Goal: Information Seeking & Learning: Learn about a topic

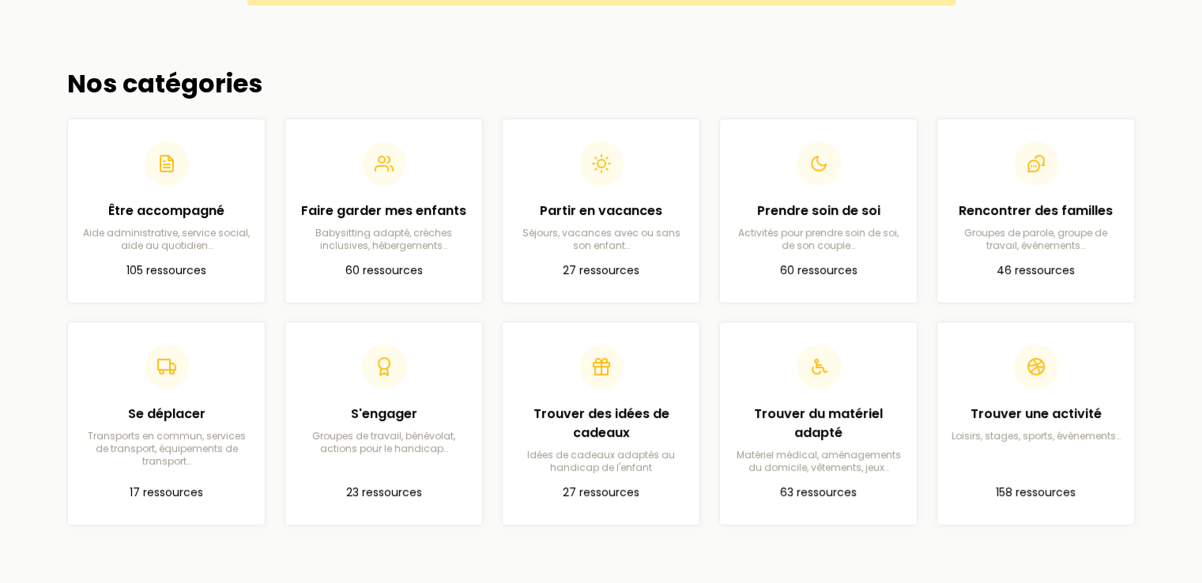
scroll to position [474, 0]
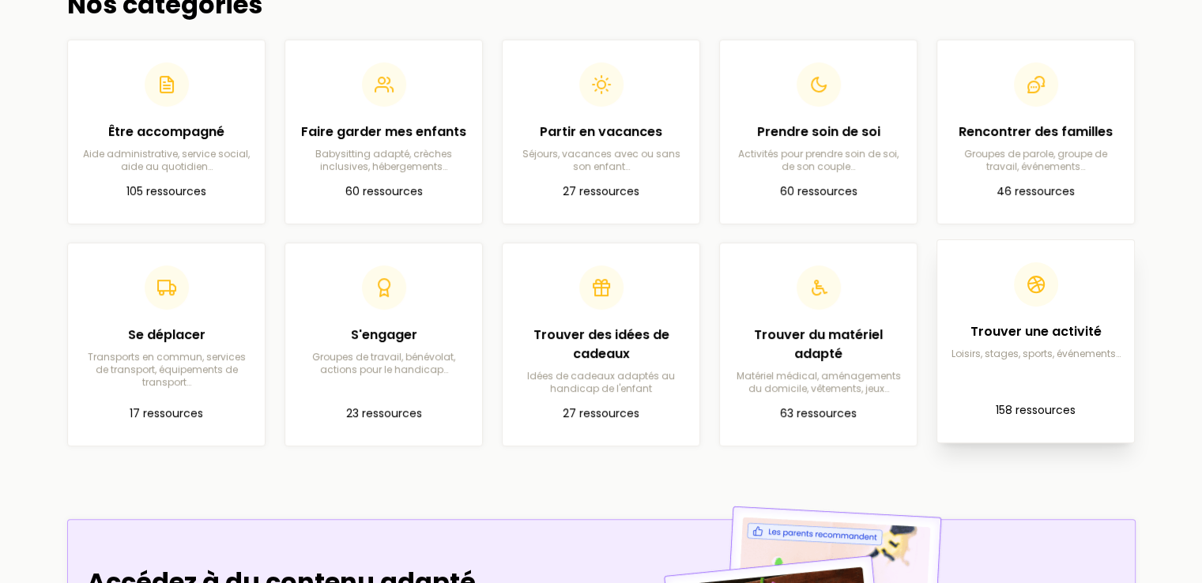
click at [971, 327] on h2 "Trouver une activité" at bounding box center [1035, 331] width 171 height 19
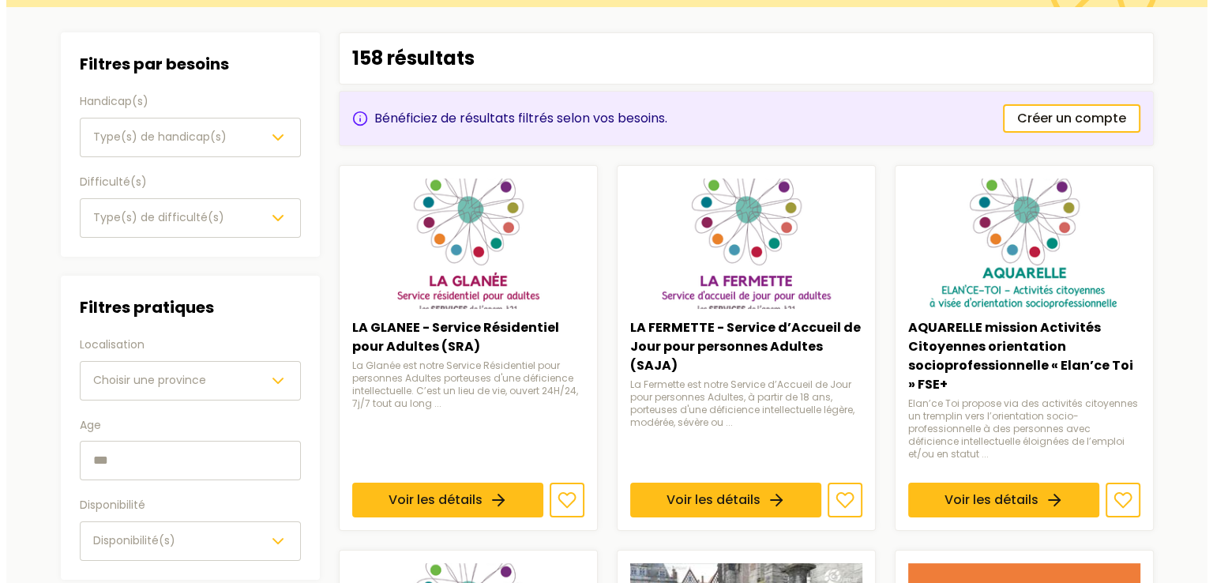
scroll to position [79, 0]
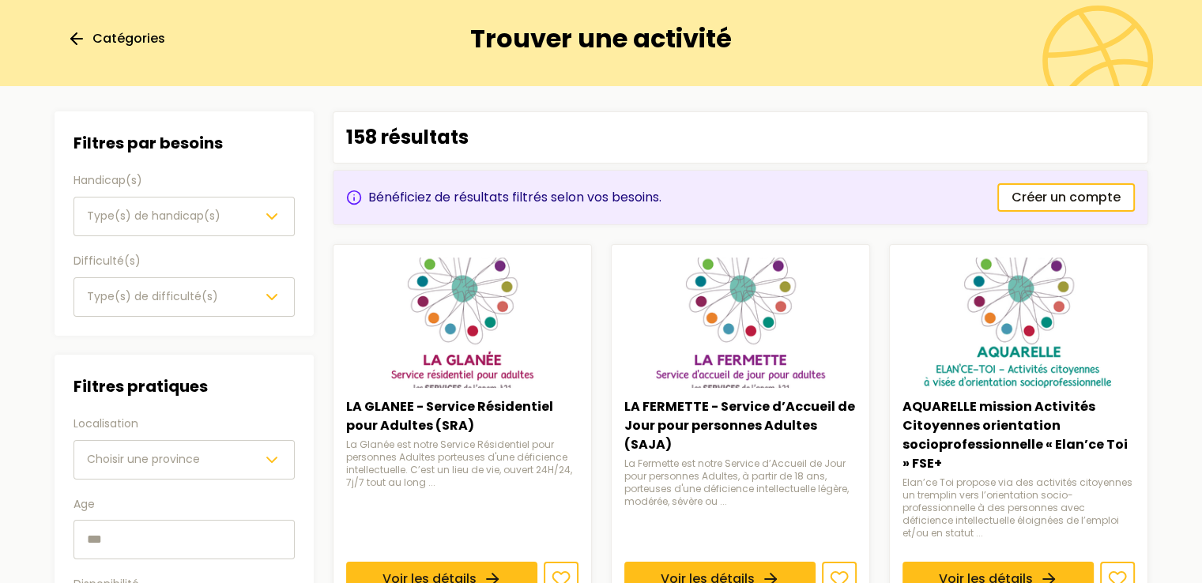
click at [265, 219] on icon "button" at bounding box center [271, 216] width 19 height 19
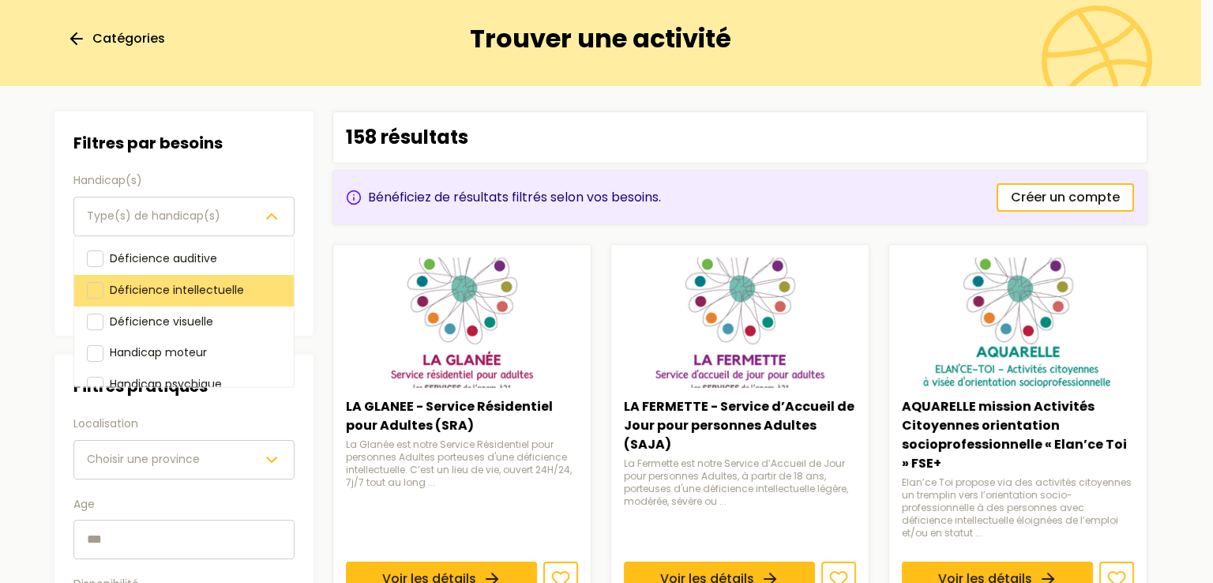
click at [186, 286] on span "Déficience intellectuelle" at bounding box center [177, 289] width 134 height 16
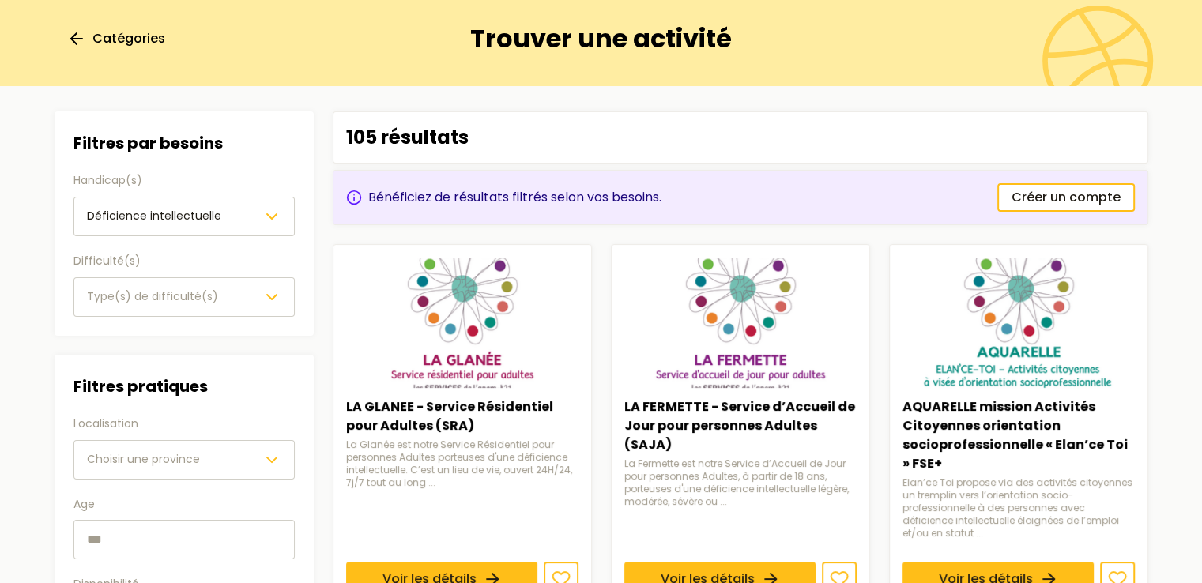
click at [173, 297] on span "Type(s) de difficulté(s)" at bounding box center [152, 296] width 131 height 16
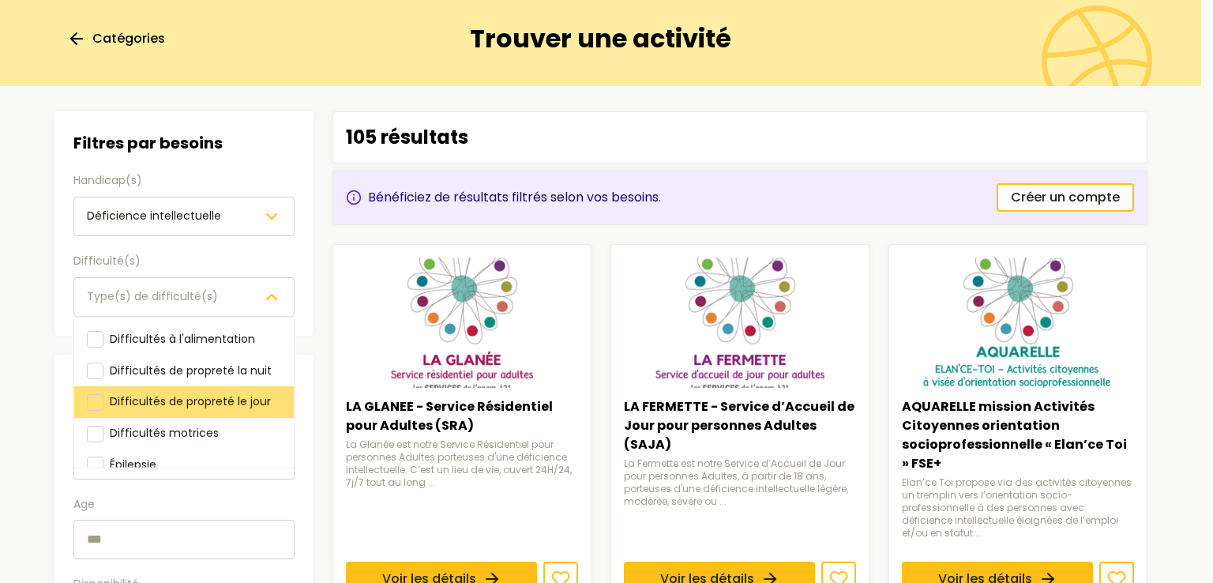
click at [97, 399] on div at bounding box center [95, 401] width 17 height 17
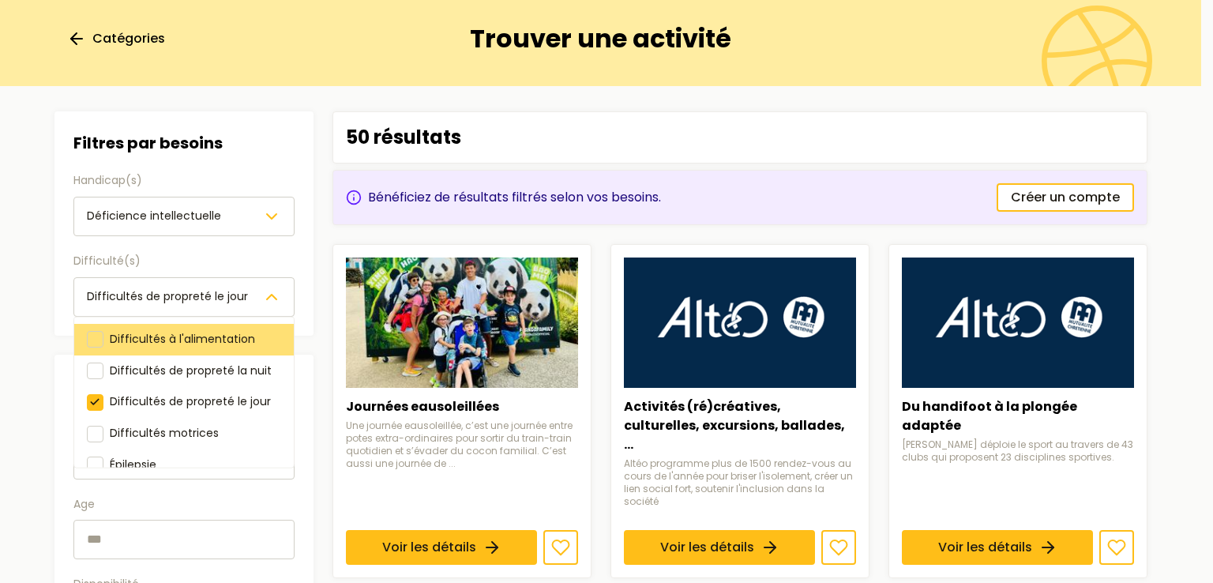
click at [94, 338] on div at bounding box center [95, 339] width 17 height 17
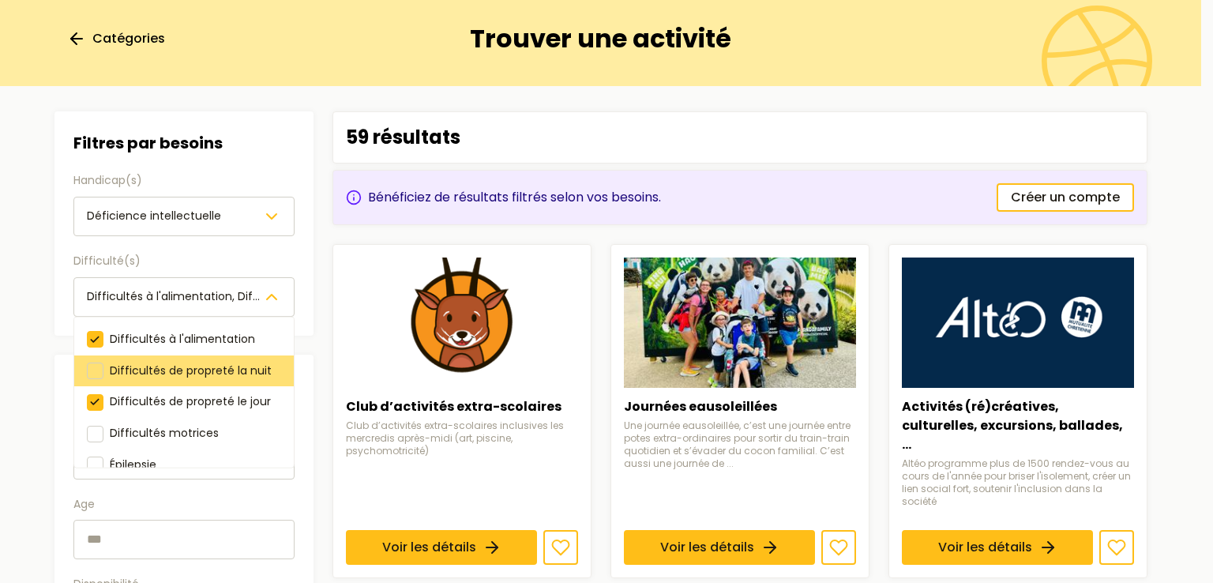
scroll to position [79, 0]
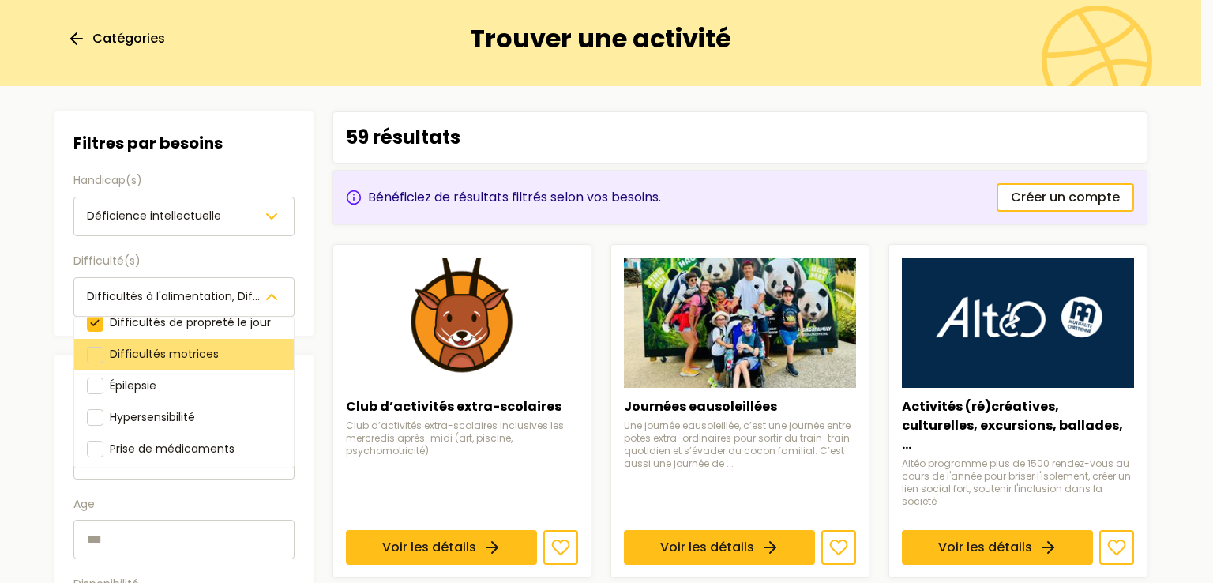
click at [193, 356] on span "Difficultés motrices" at bounding box center [164, 354] width 109 height 16
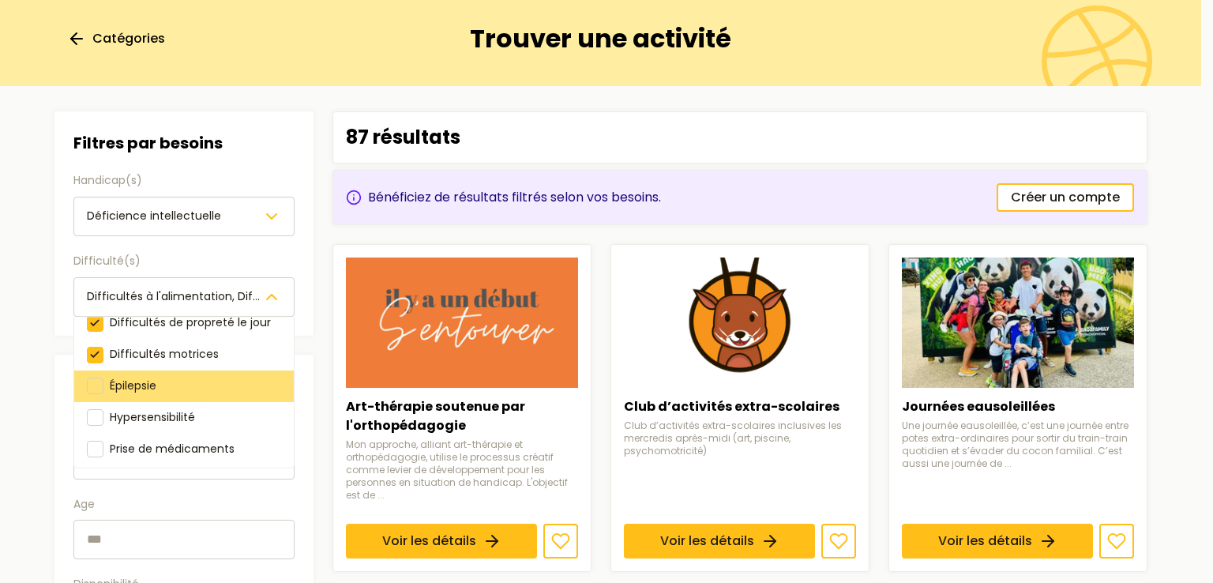
click at [160, 386] on div "Épilepsie" at bounding box center [184, 387] width 220 height 32
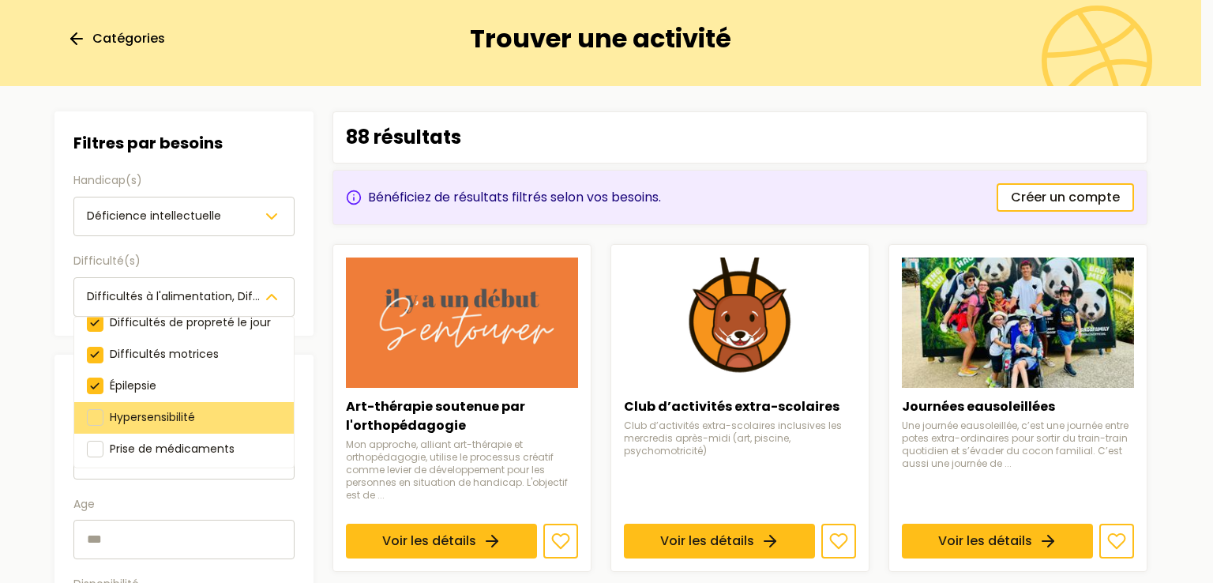
click at [164, 414] on span "Hypersensibilité" at bounding box center [152, 416] width 85 height 16
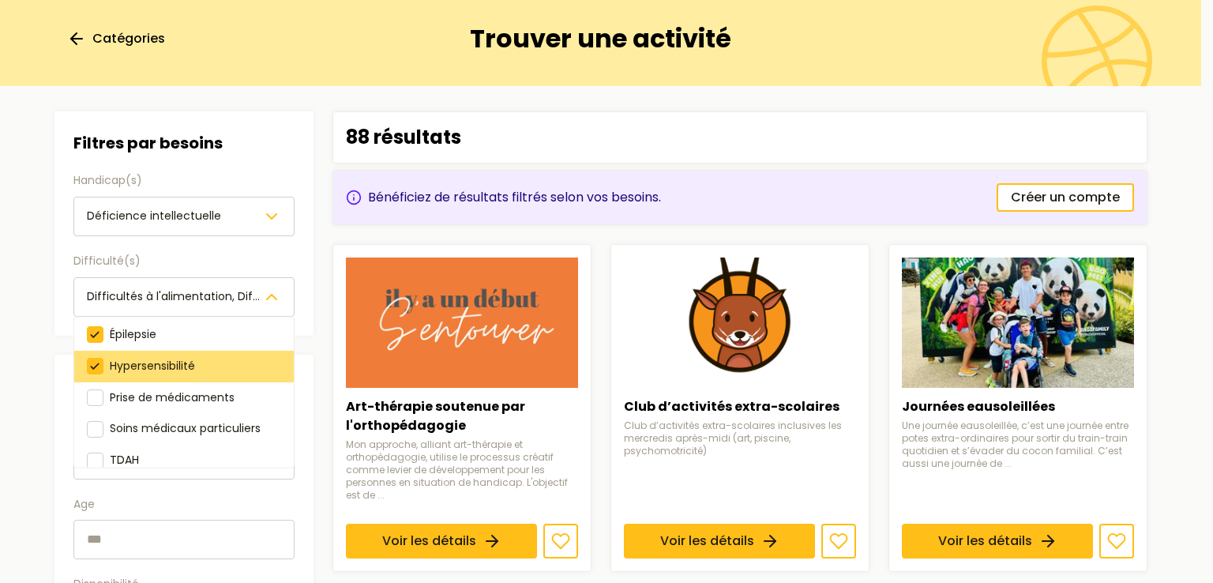
scroll to position [158, 0]
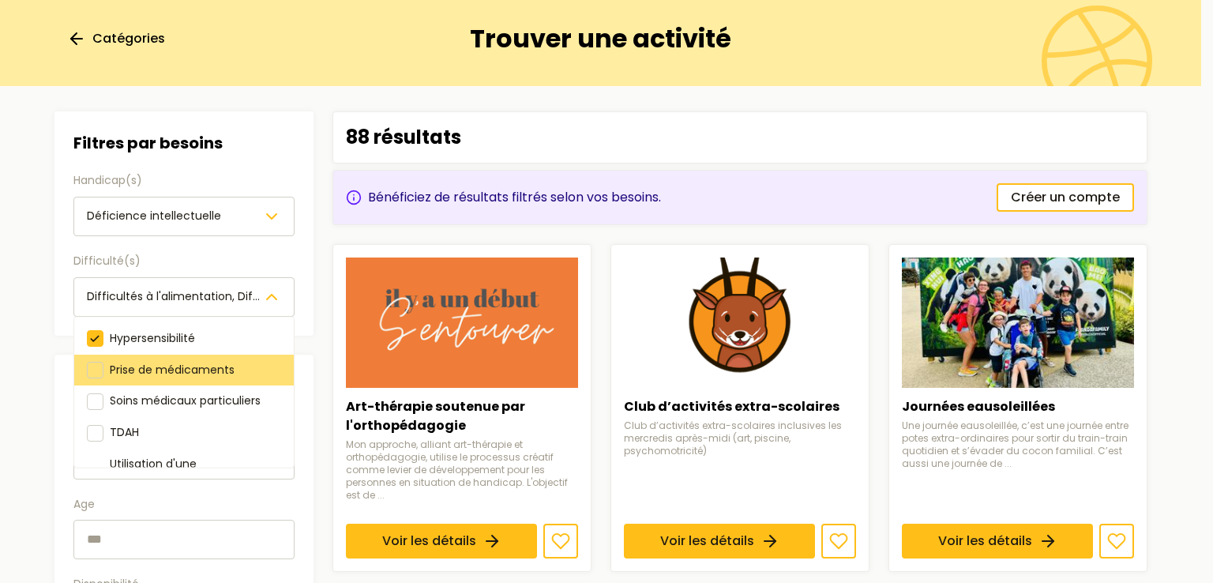
click at [194, 378] on div "Prise de médicaments" at bounding box center [172, 369] width 125 height 19
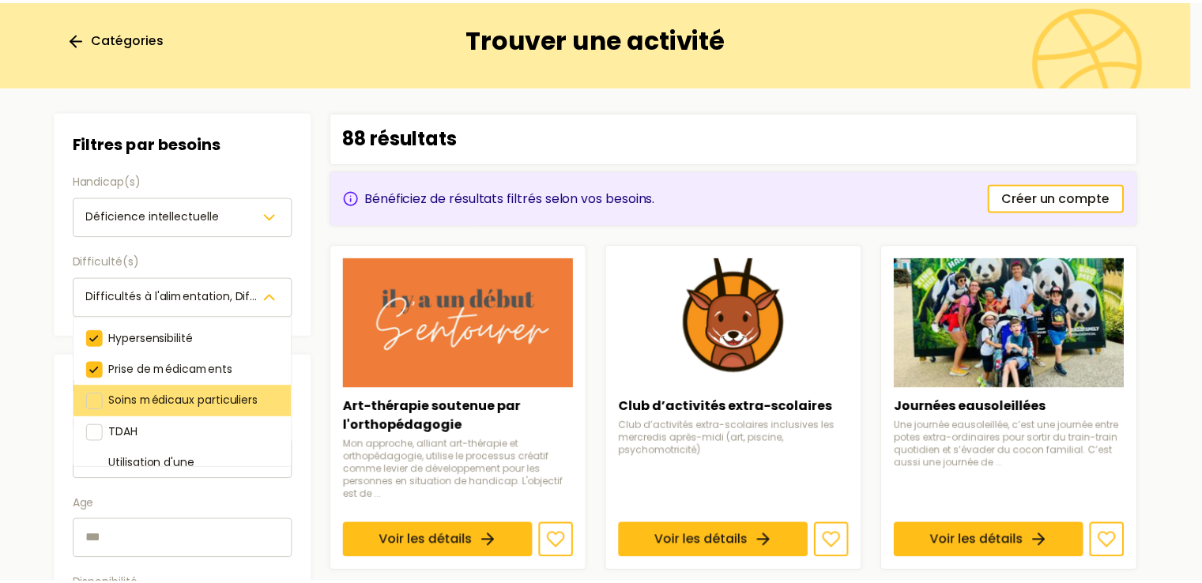
scroll to position [214, 0]
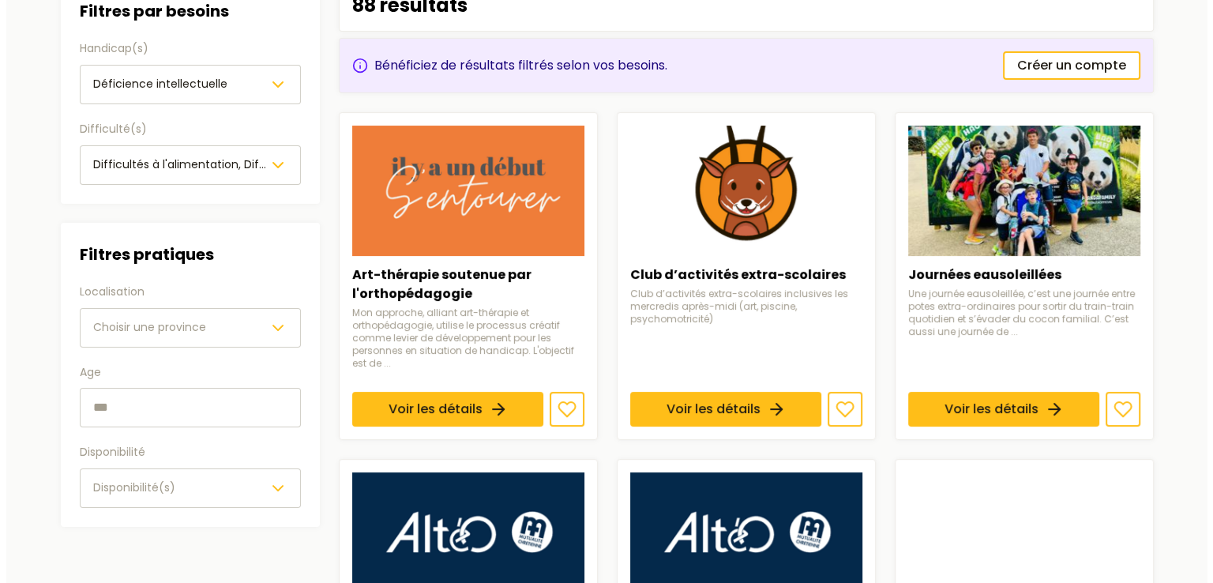
scroll to position [237, 0]
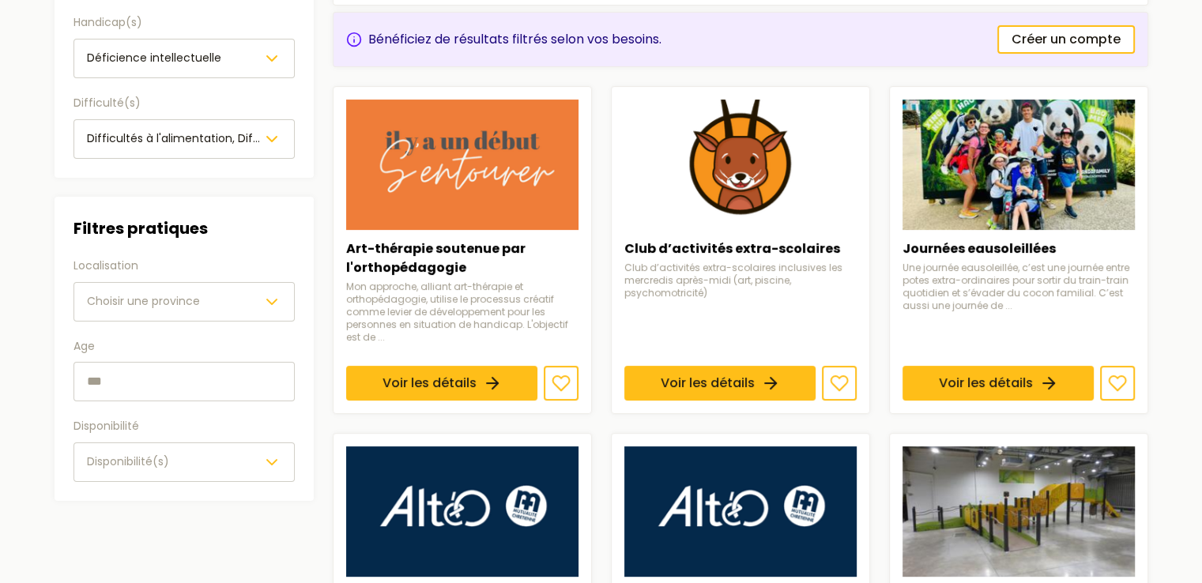
click at [269, 305] on icon "button" at bounding box center [271, 301] width 19 height 19
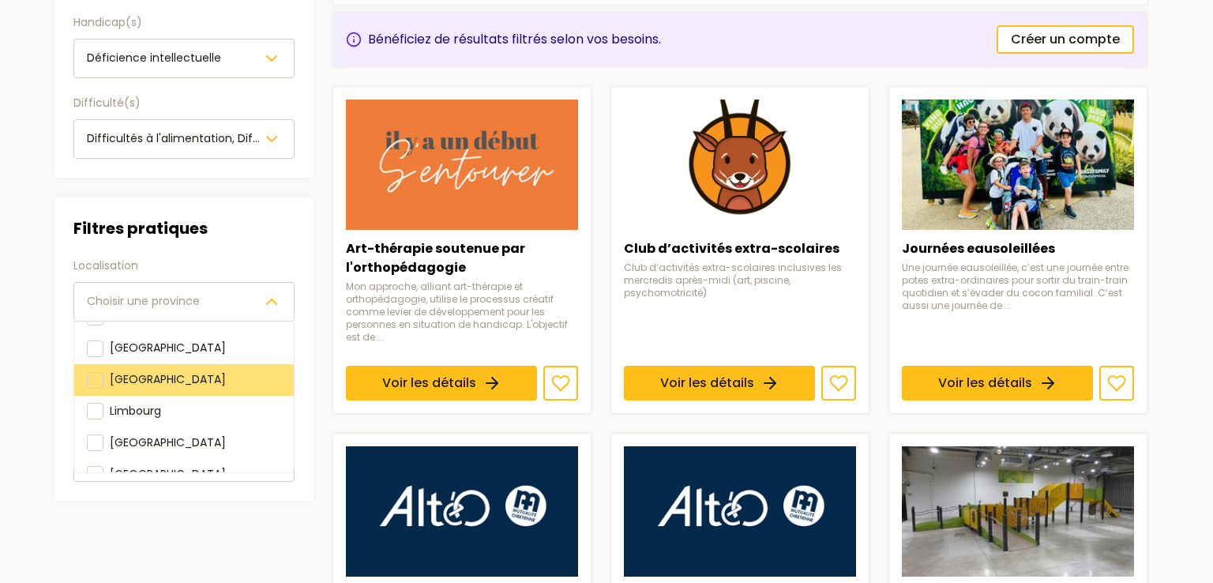
scroll to position [176, 0]
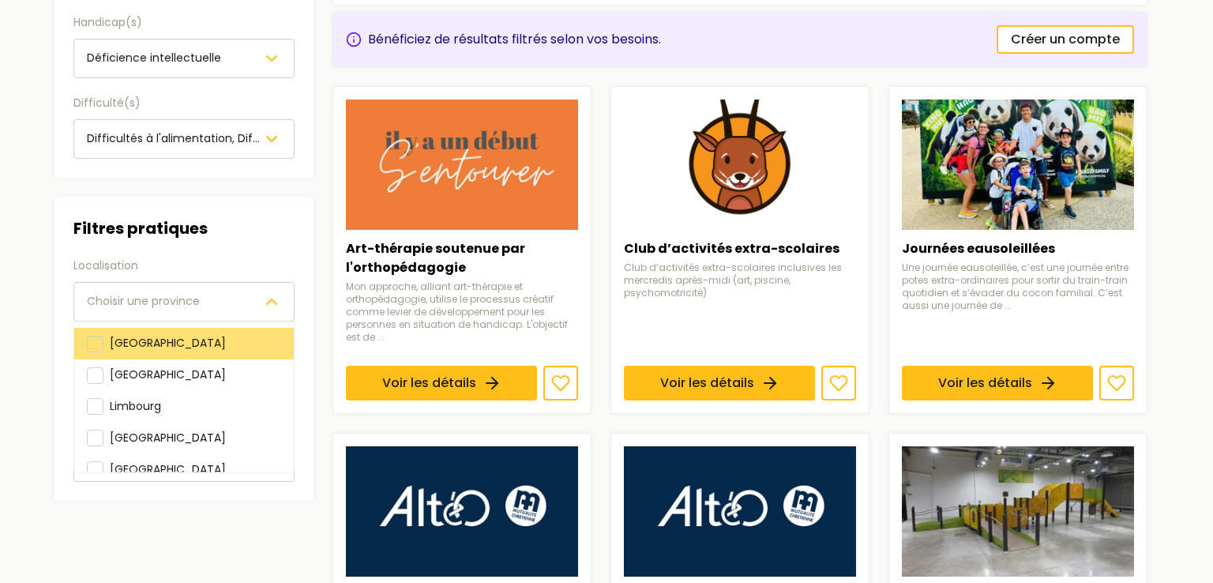
click at [170, 328] on div "[GEOGRAPHIC_DATA]" at bounding box center [184, 344] width 220 height 32
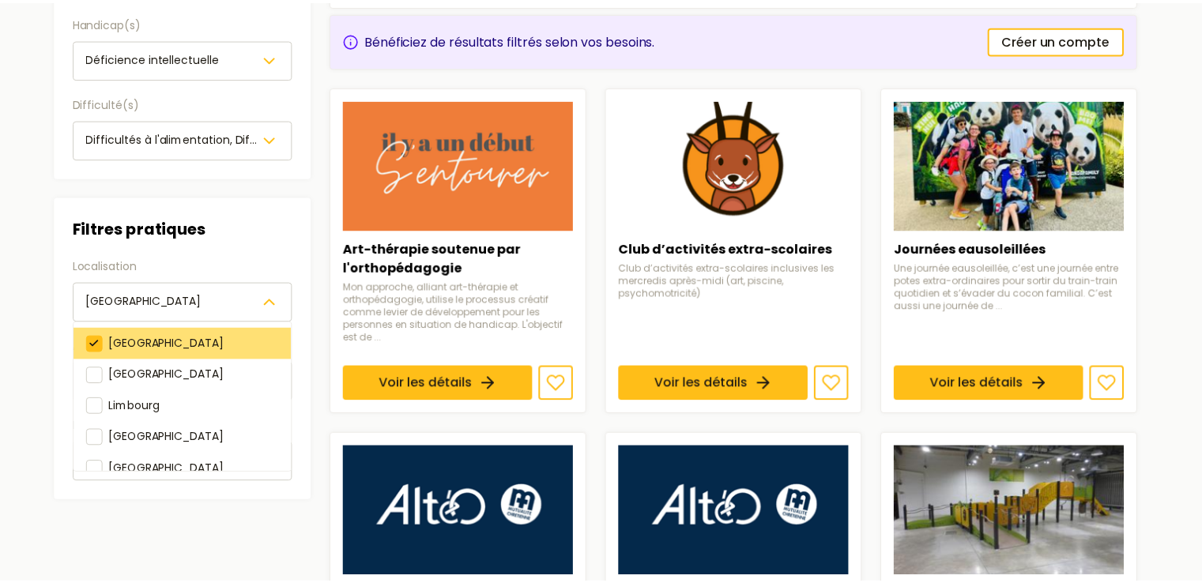
scroll to position [164, 0]
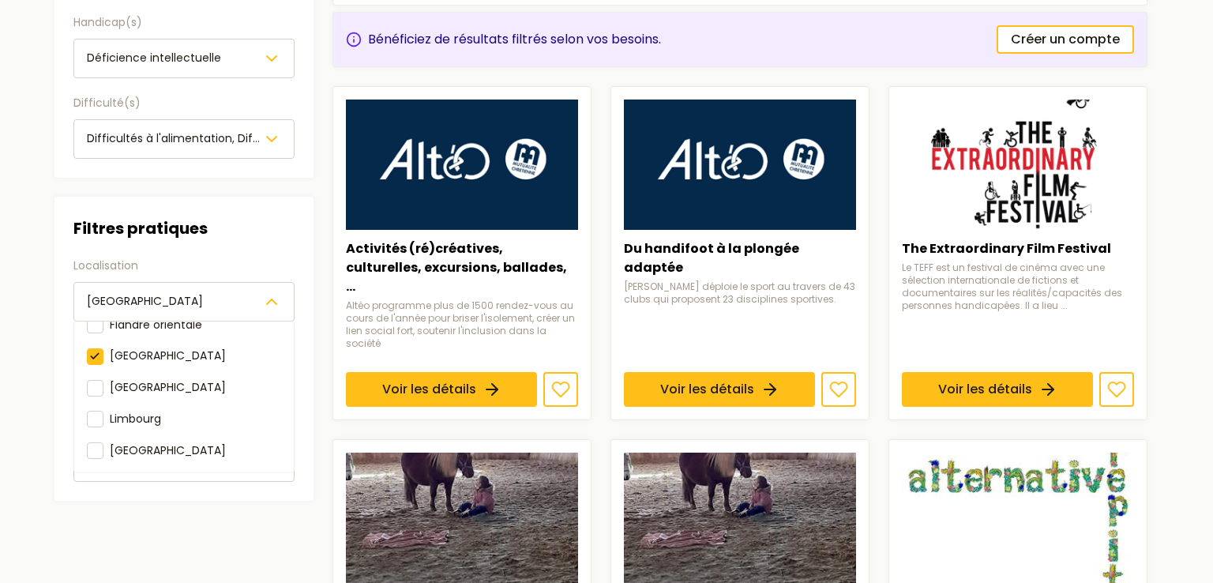
click at [55, 408] on div "Filtres pratiques Localisation [GEOGRAPHIC_DATA] [GEOGRAPHIC_DATA] [GEOGRAPHIC_…" at bounding box center [184, 349] width 259 height 304
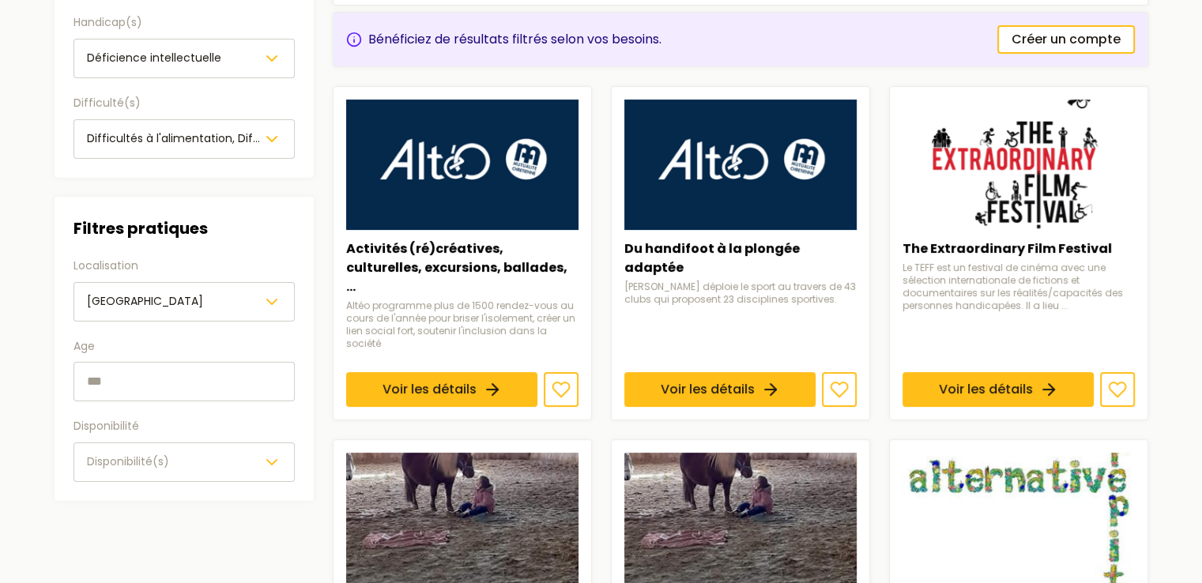
click at [120, 383] on input "text" at bounding box center [183, 381] width 221 height 39
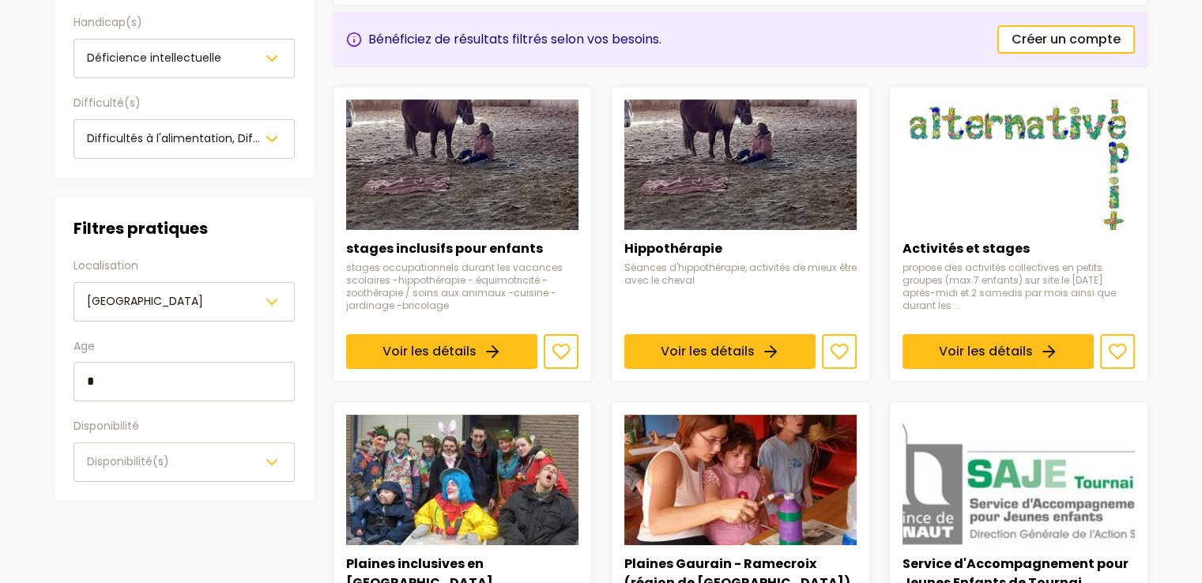
type input "*"
click at [147, 456] on span "Disponibilité(s)" at bounding box center [128, 461] width 82 height 16
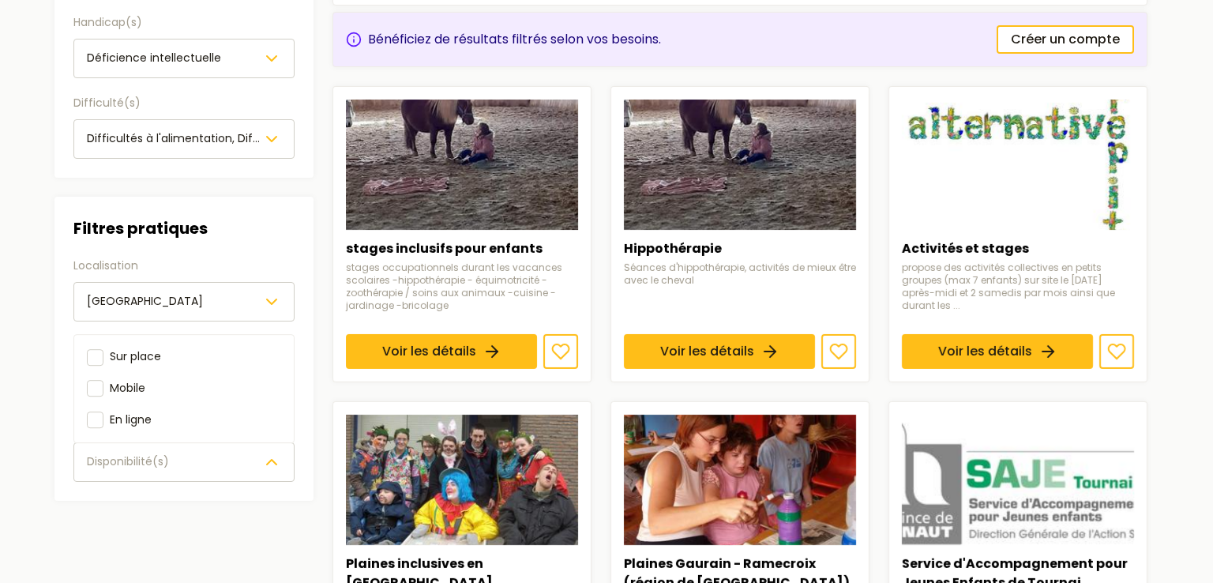
click at [115, 498] on div "Filtres pratiques Localisation [GEOGRAPHIC_DATA] Age * Disponibilité Disponibil…" at bounding box center [184, 349] width 259 height 304
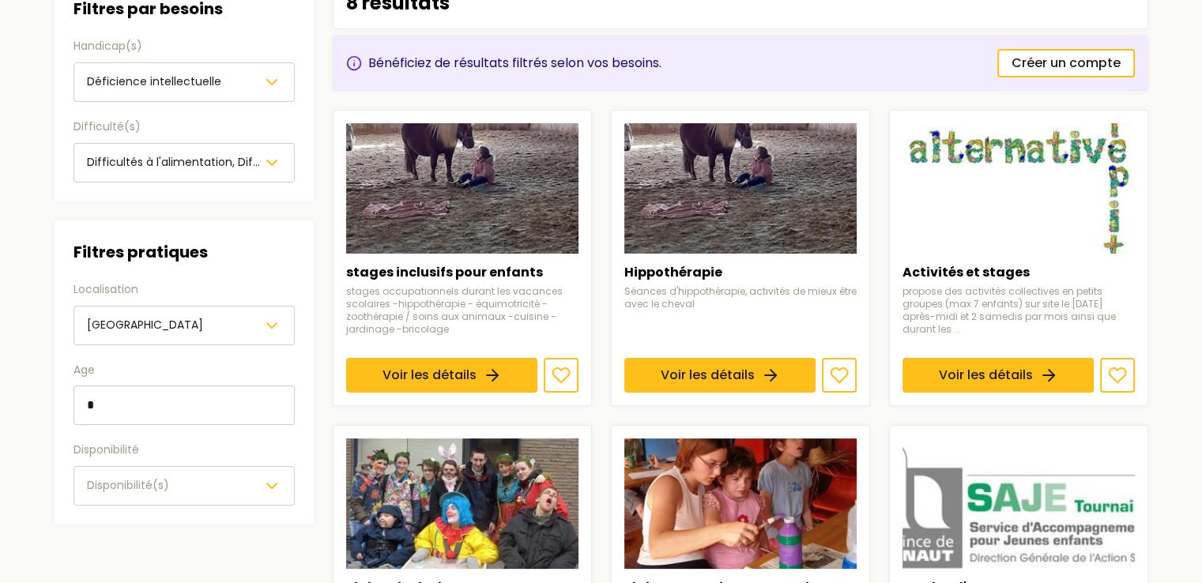
scroll to position [237, 0]
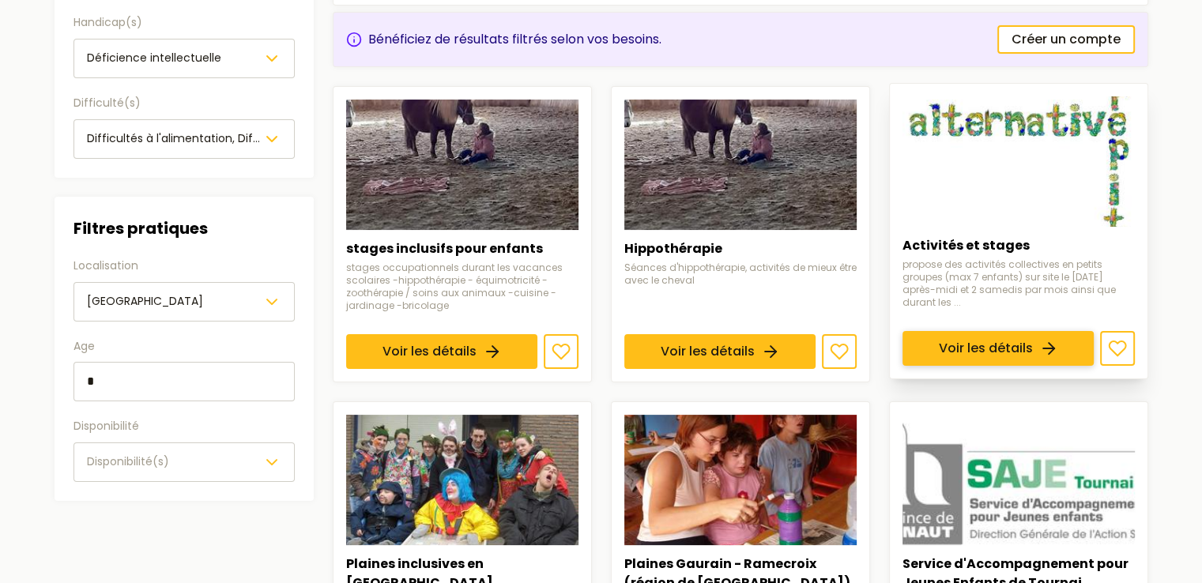
click at [1073, 331] on link "Voir les détails" at bounding box center [997, 348] width 191 height 35
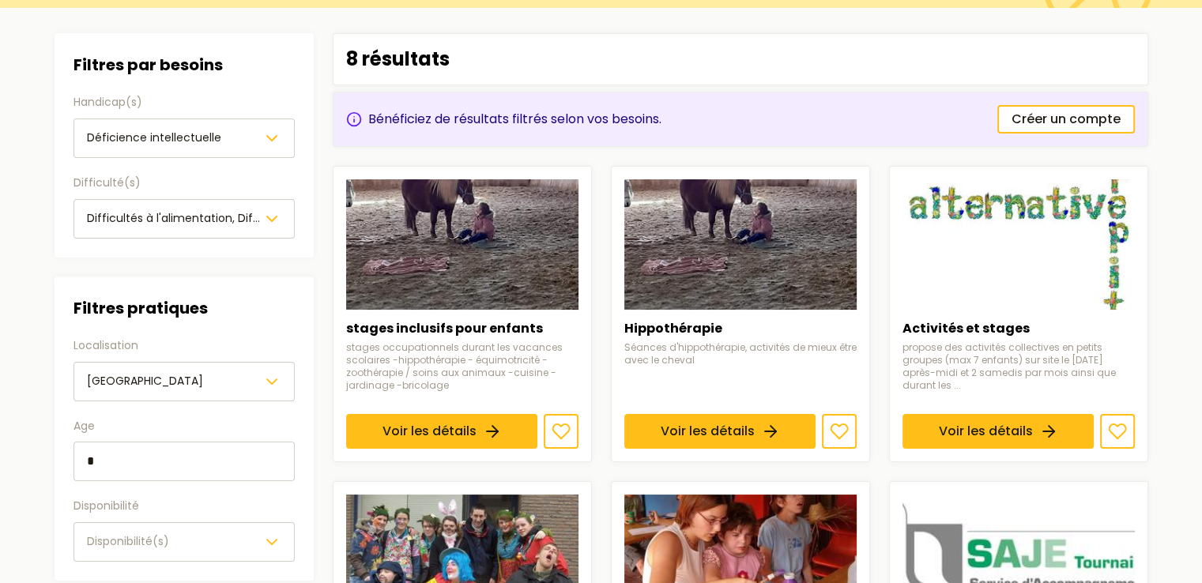
scroll to position [153, 0]
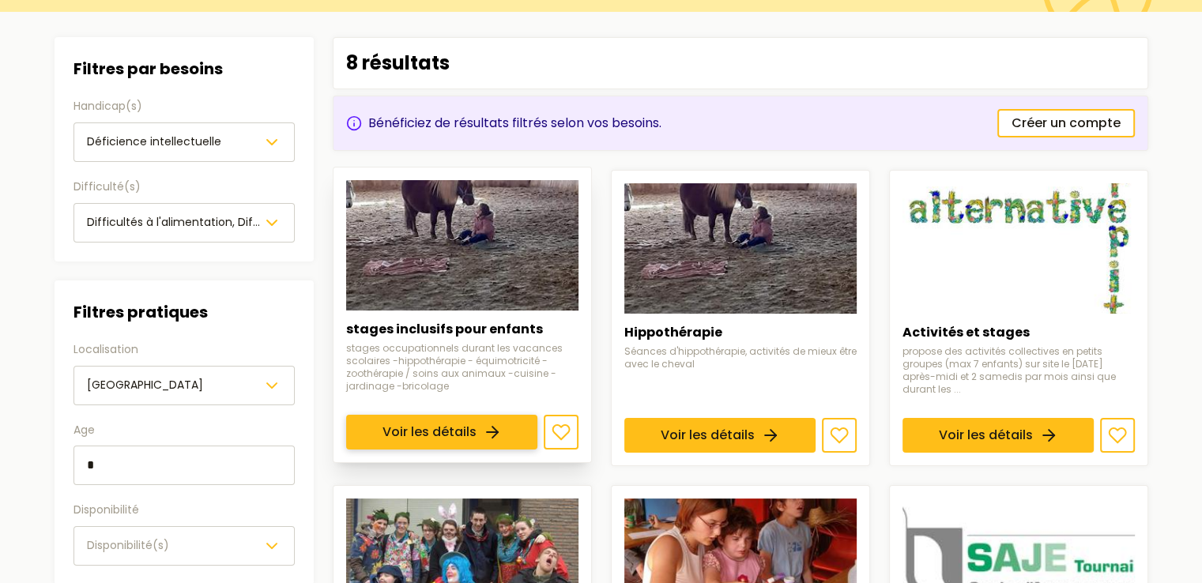
click at [465, 428] on link "Voir les détails" at bounding box center [441, 432] width 191 height 35
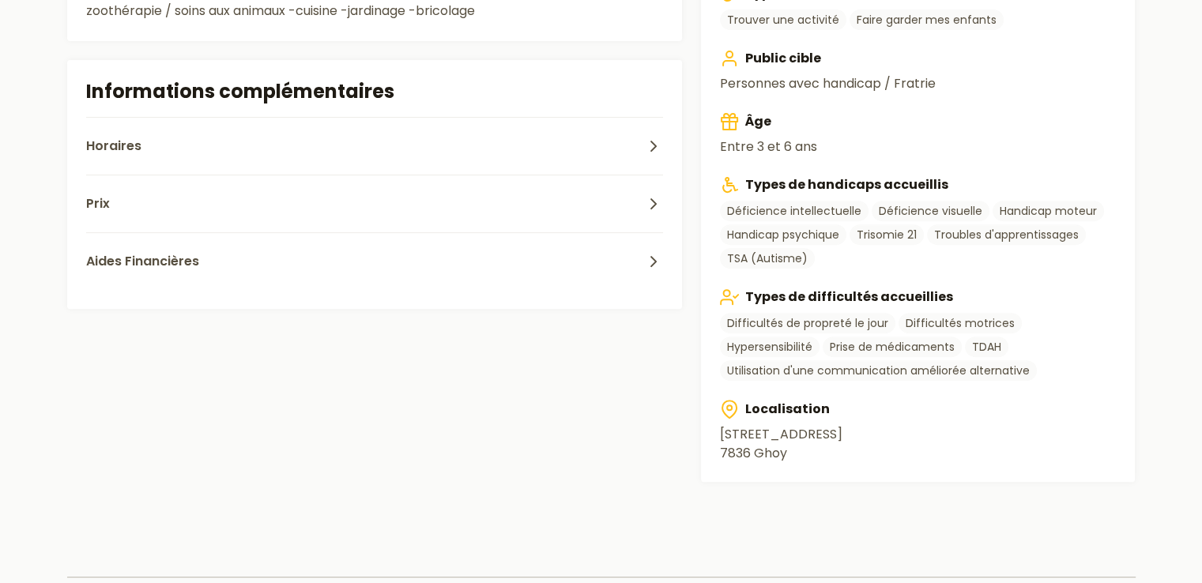
scroll to position [553, 0]
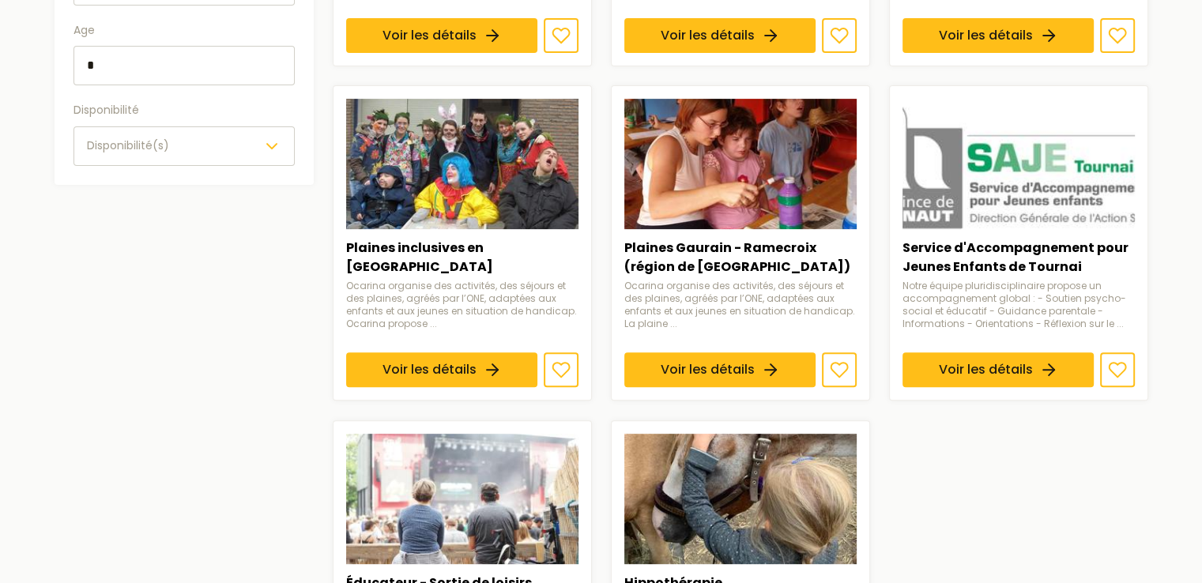
scroll to position [153, 0]
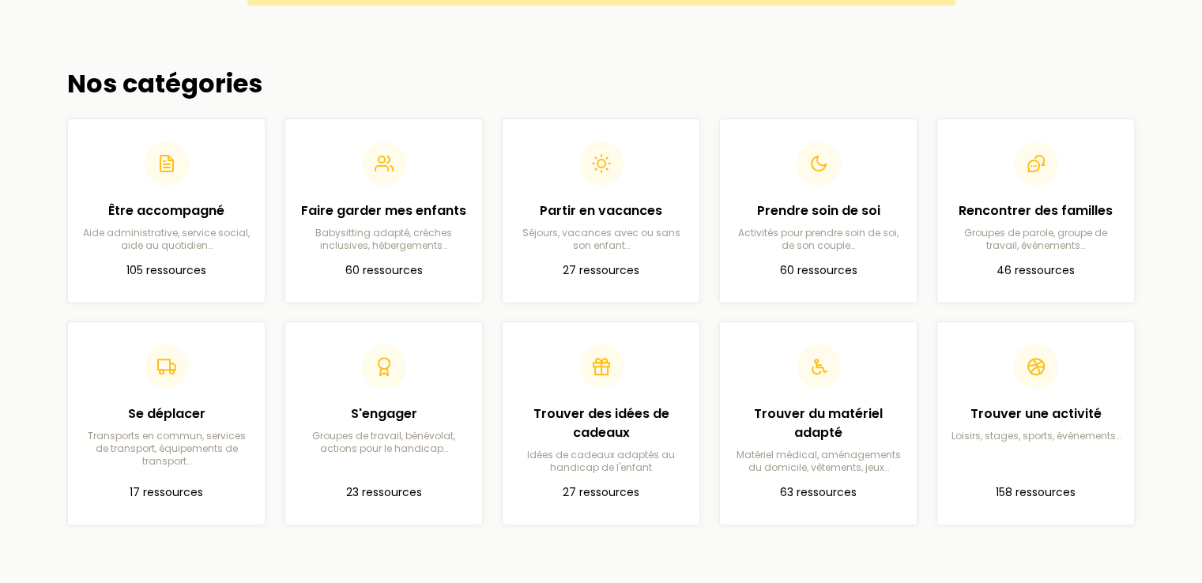
scroll to position [474, 0]
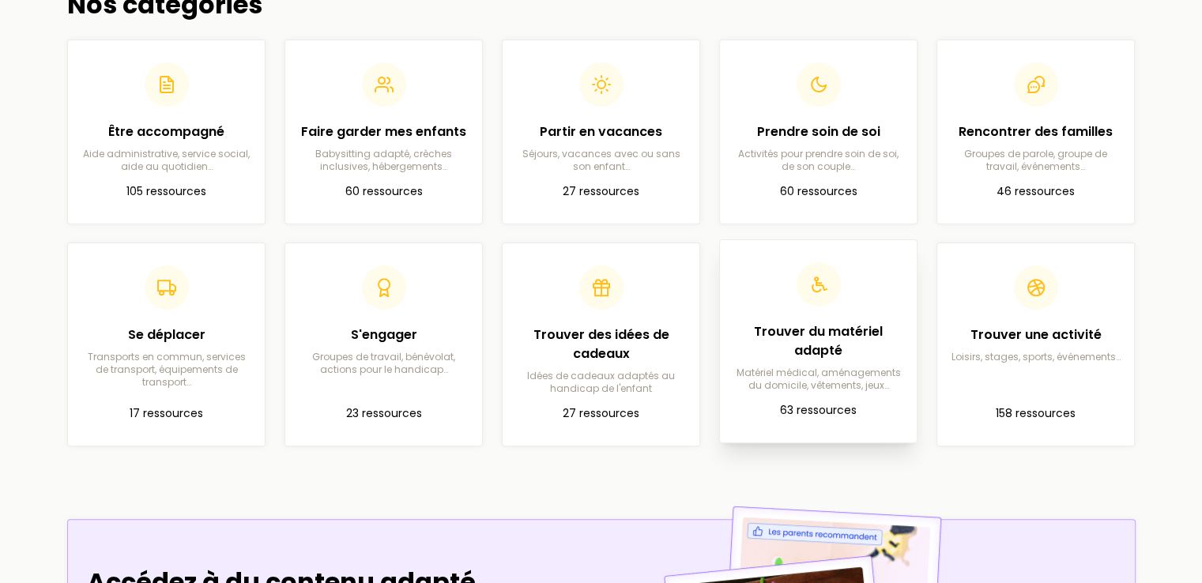
click at [856, 367] on p "Matériel médical, aménagements du domicile, vêtements, jeux…" at bounding box center [817, 379] width 171 height 25
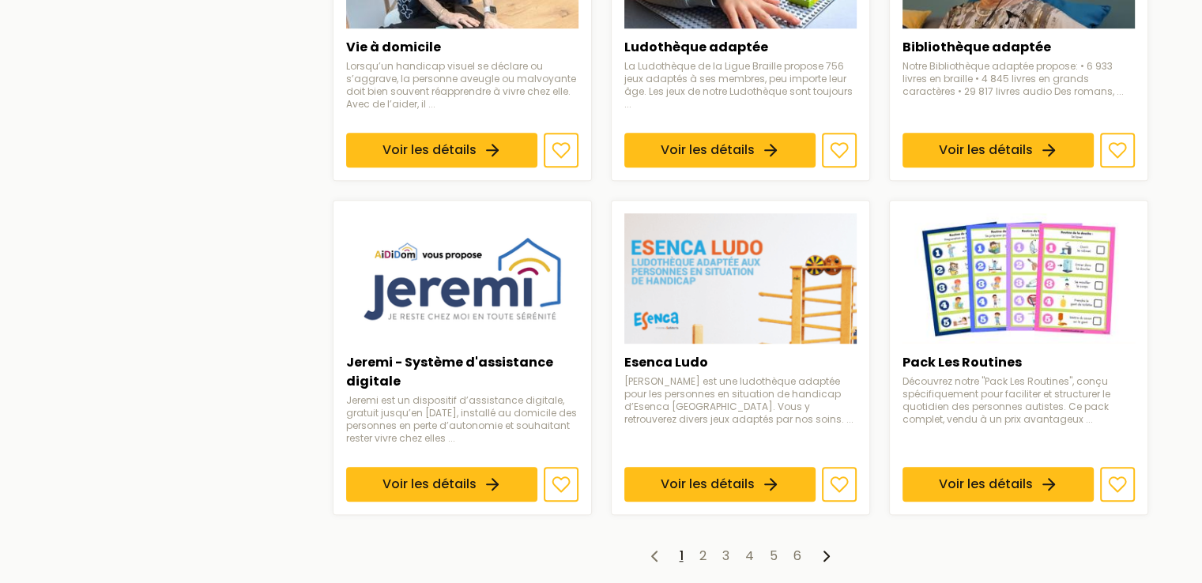
scroll to position [1106, 0]
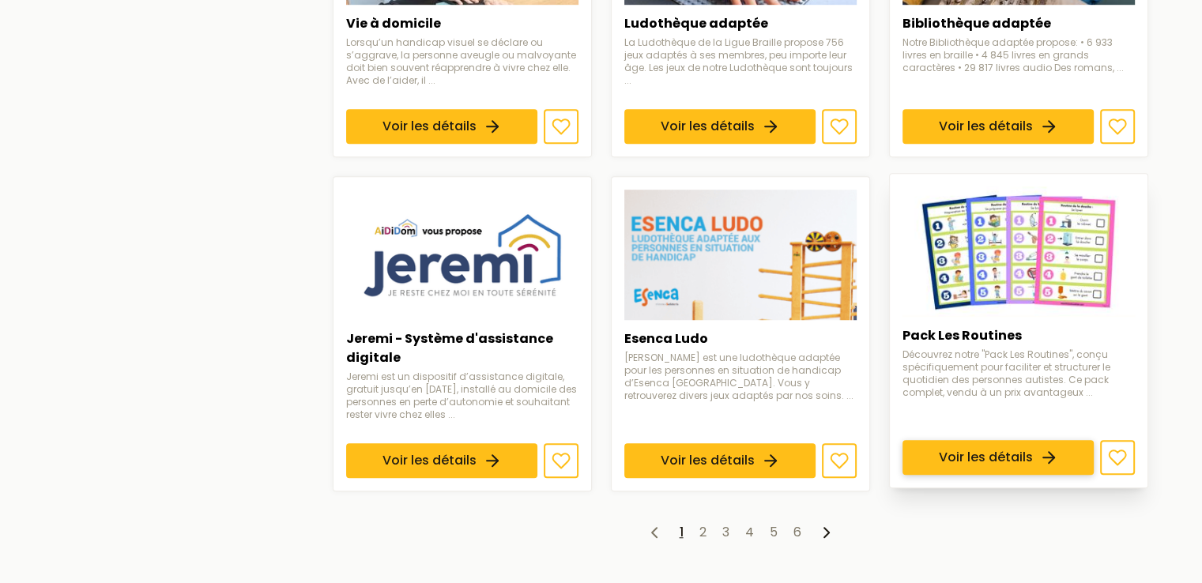
click at [1078, 440] on link "Voir les détails" at bounding box center [997, 457] width 191 height 35
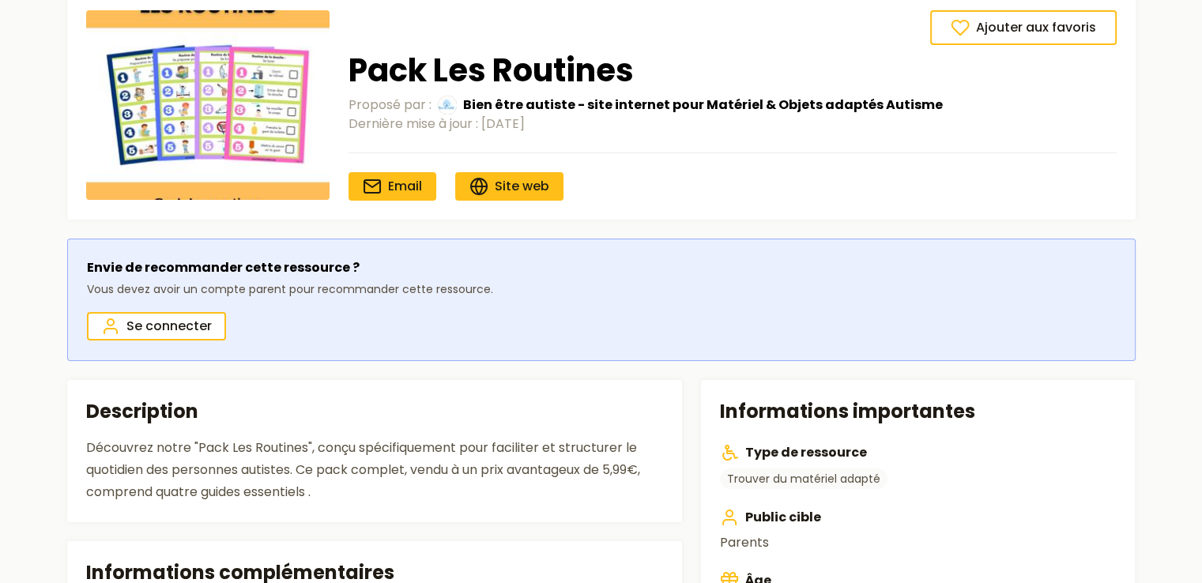
scroll to position [79, 0]
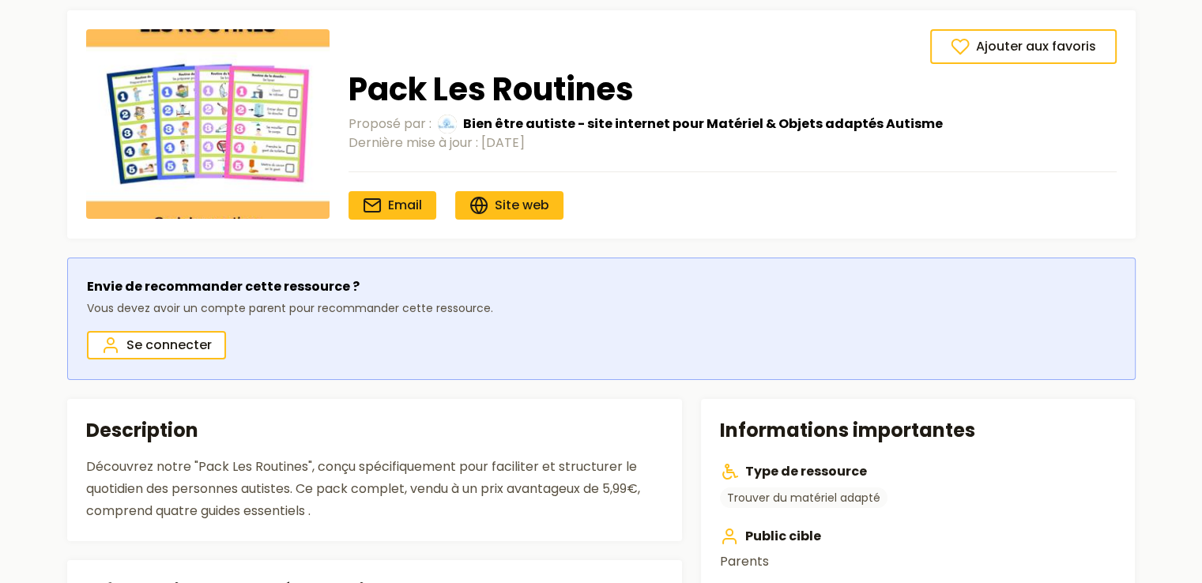
click at [186, 129] on img at bounding box center [207, 124] width 243 height 190
click at [656, 123] on span "Bien être autiste - site internet pour Matériel & Objets adaptés Autisme" at bounding box center [703, 124] width 480 height 19
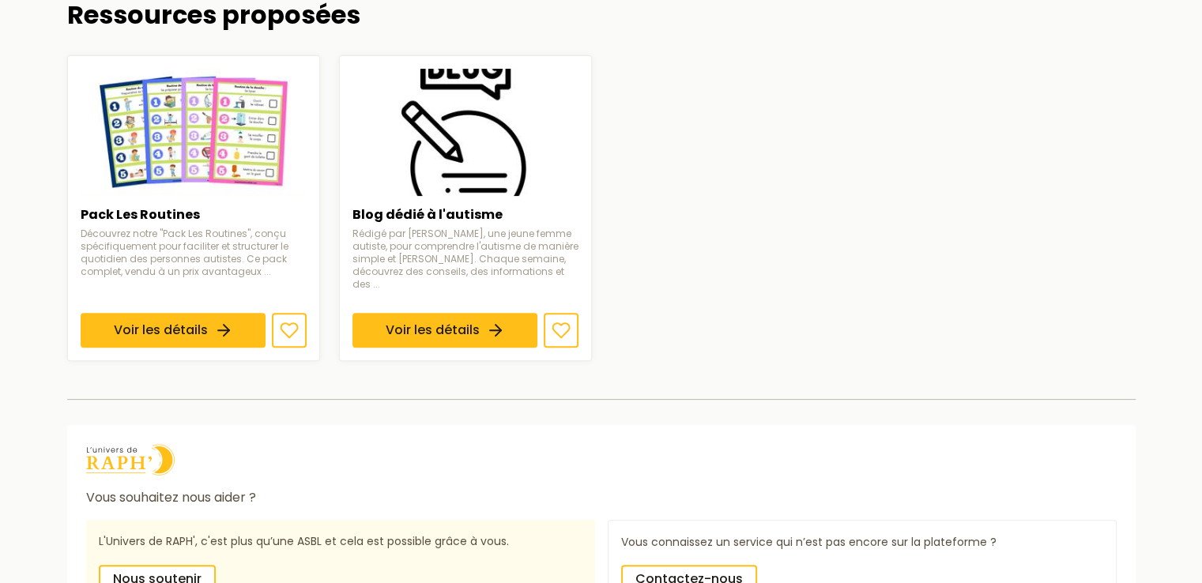
scroll to position [455, 0]
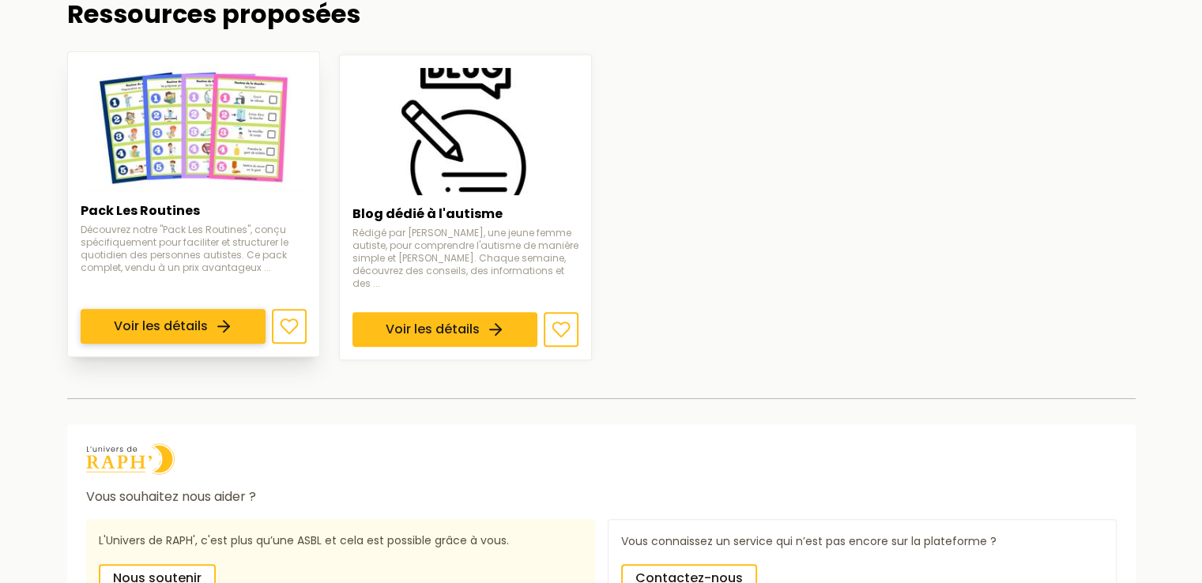
click at [250, 309] on link "Voir les détails" at bounding box center [173, 326] width 185 height 35
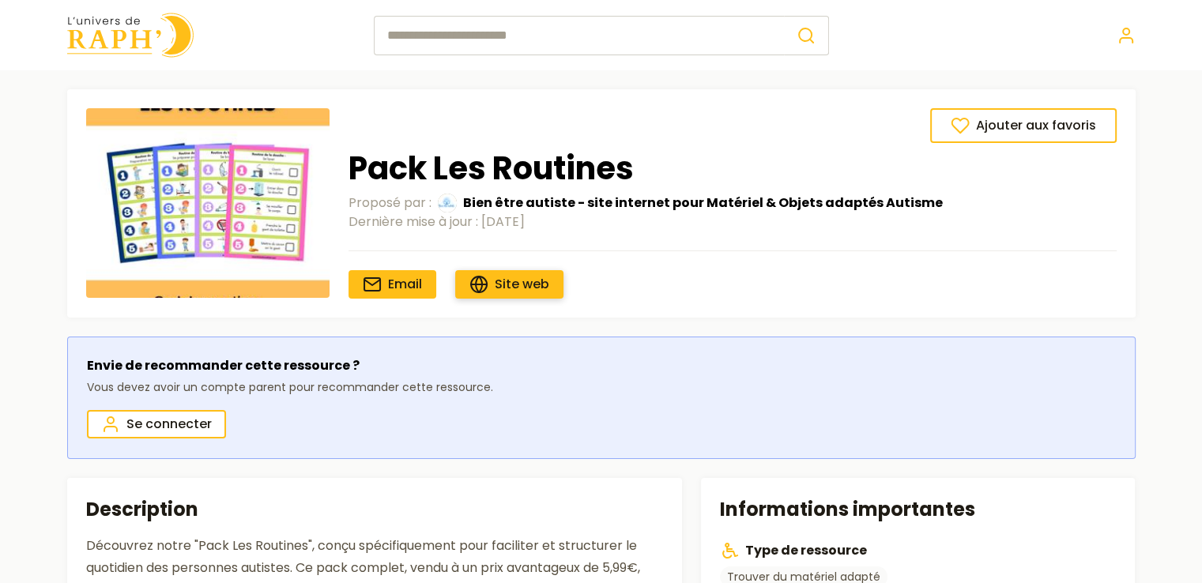
click at [516, 282] on span "Site web" at bounding box center [522, 284] width 55 height 18
